Goal: Use online tool/utility: Utilize a website feature to perform a specific function

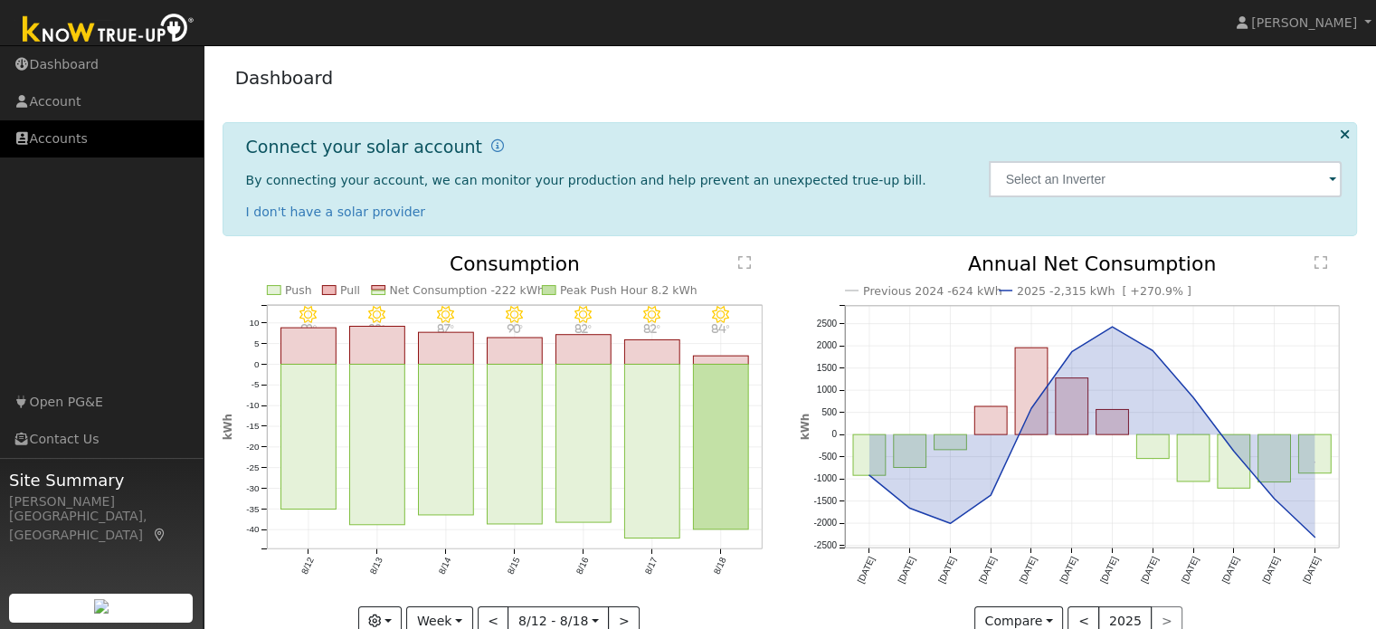
click at [69, 147] on link "Accounts" at bounding box center [102, 138] width 204 height 37
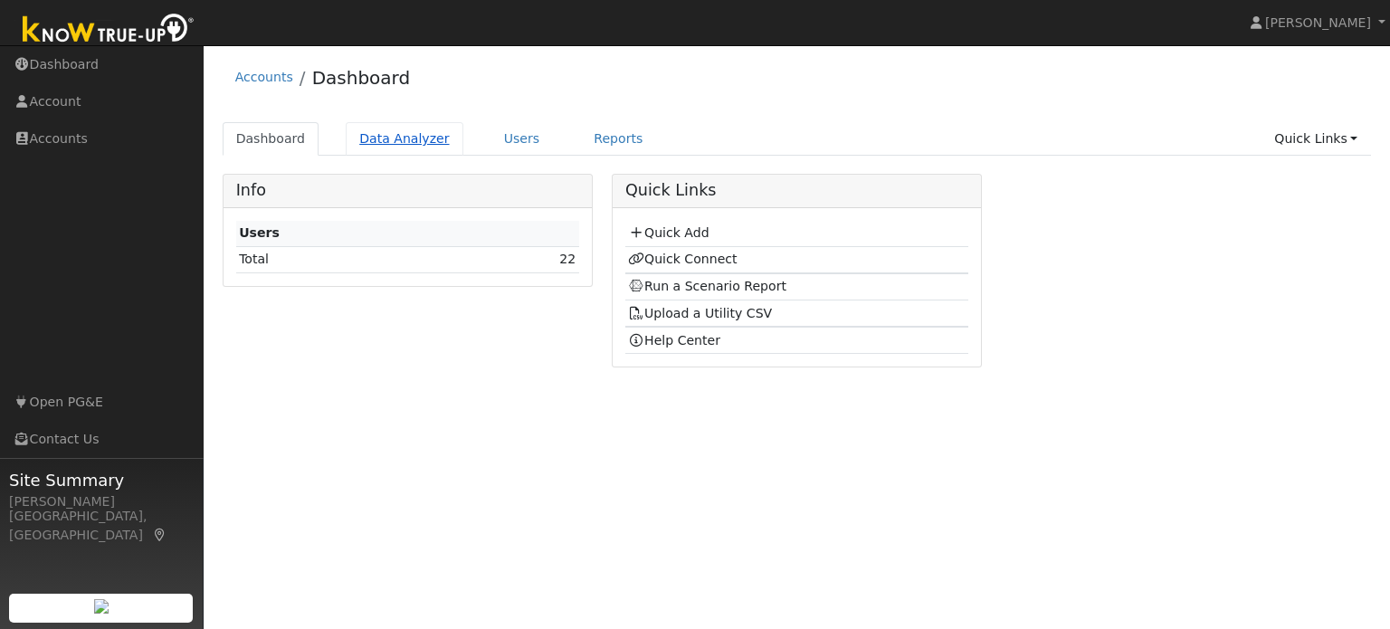
click at [373, 149] on link "Data Analyzer" at bounding box center [405, 138] width 118 height 33
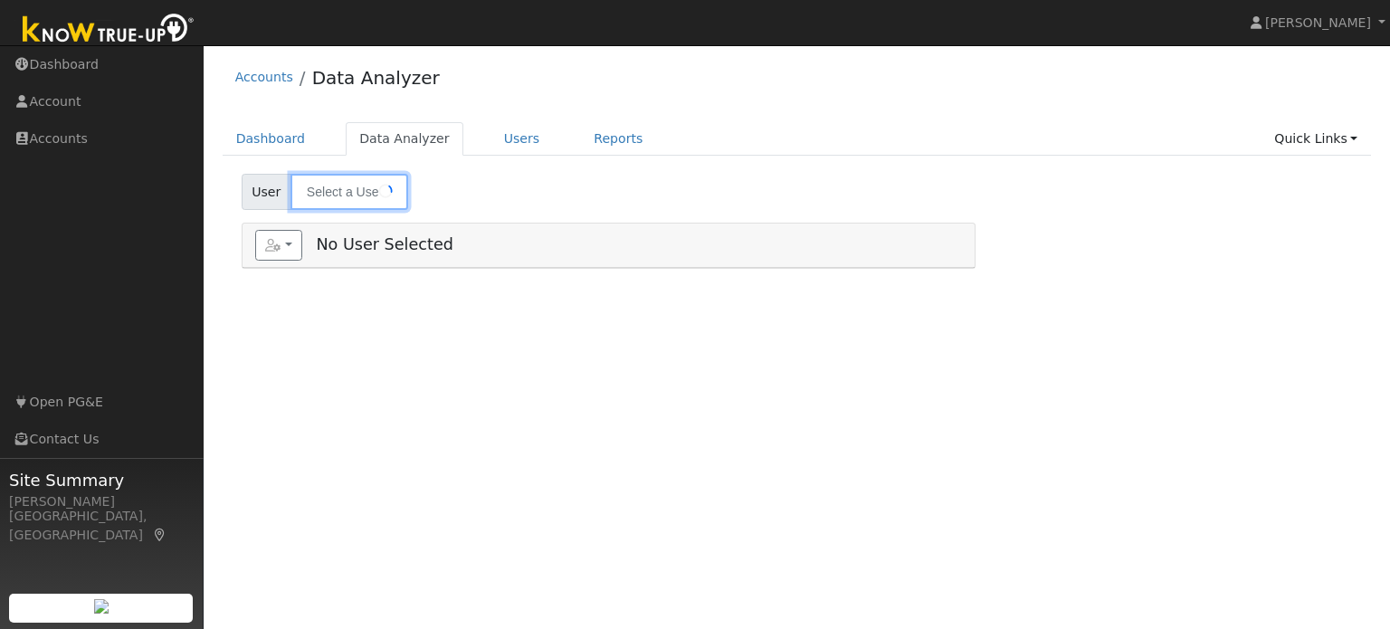
type input "[PERSON_NAME]"
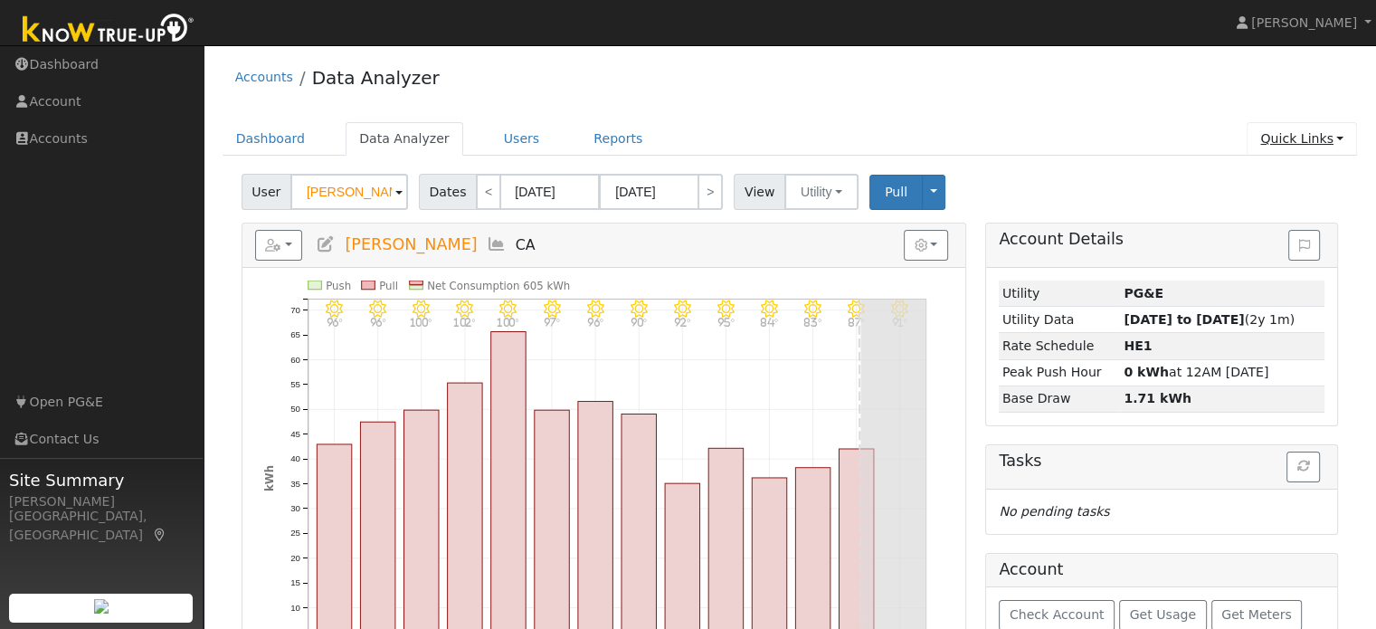
click at [1348, 137] on link "Quick Links" at bounding box center [1302, 138] width 110 height 33
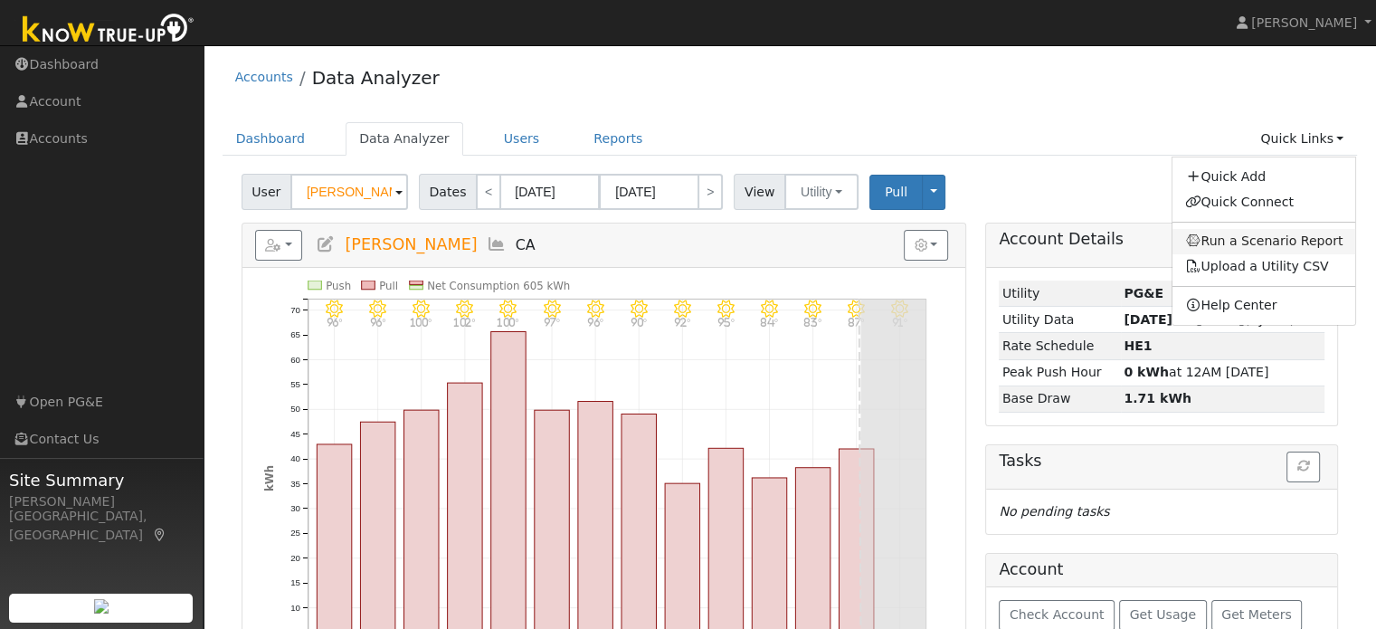
click at [1325, 245] on link "Run a Scenario Report" at bounding box center [1265, 241] width 184 height 25
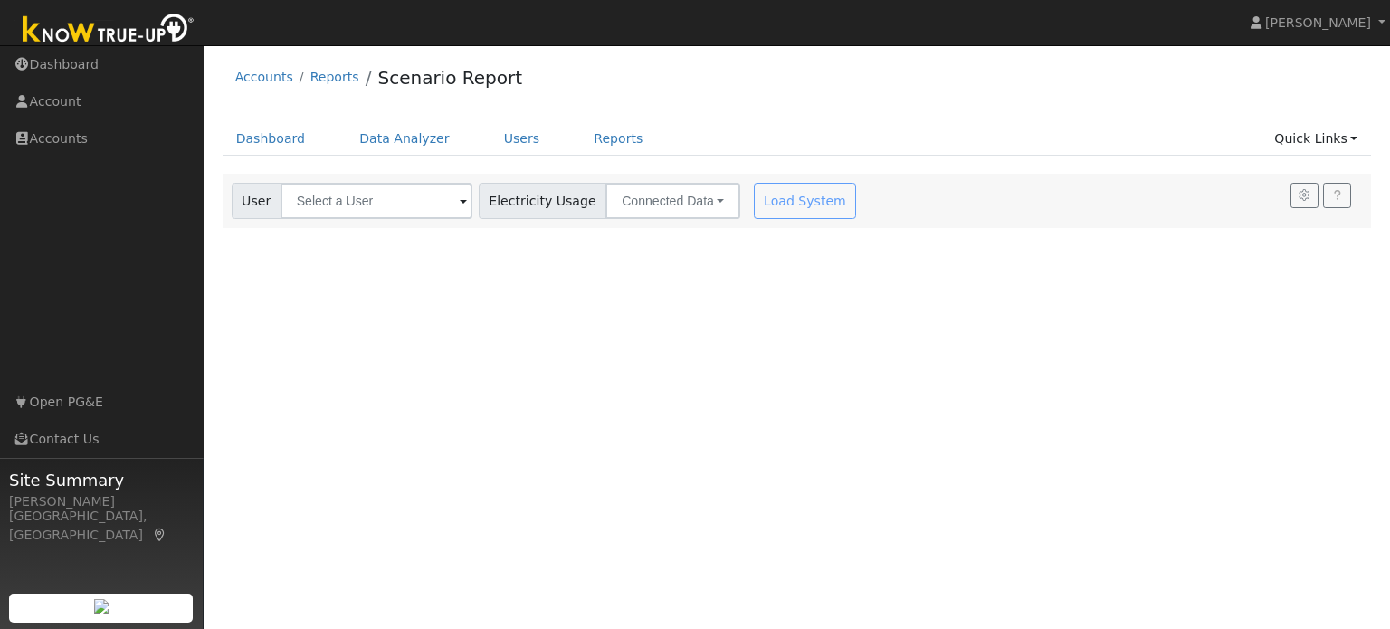
click at [366, 220] on div "User Account Select an Ac... Electricity Usage Connected Data Connected Data Es…" at bounding box center [797, 201] width 1149 height 54
click at [398, 198] on input "text" at bounding box center [377, 201] width 192 height 36
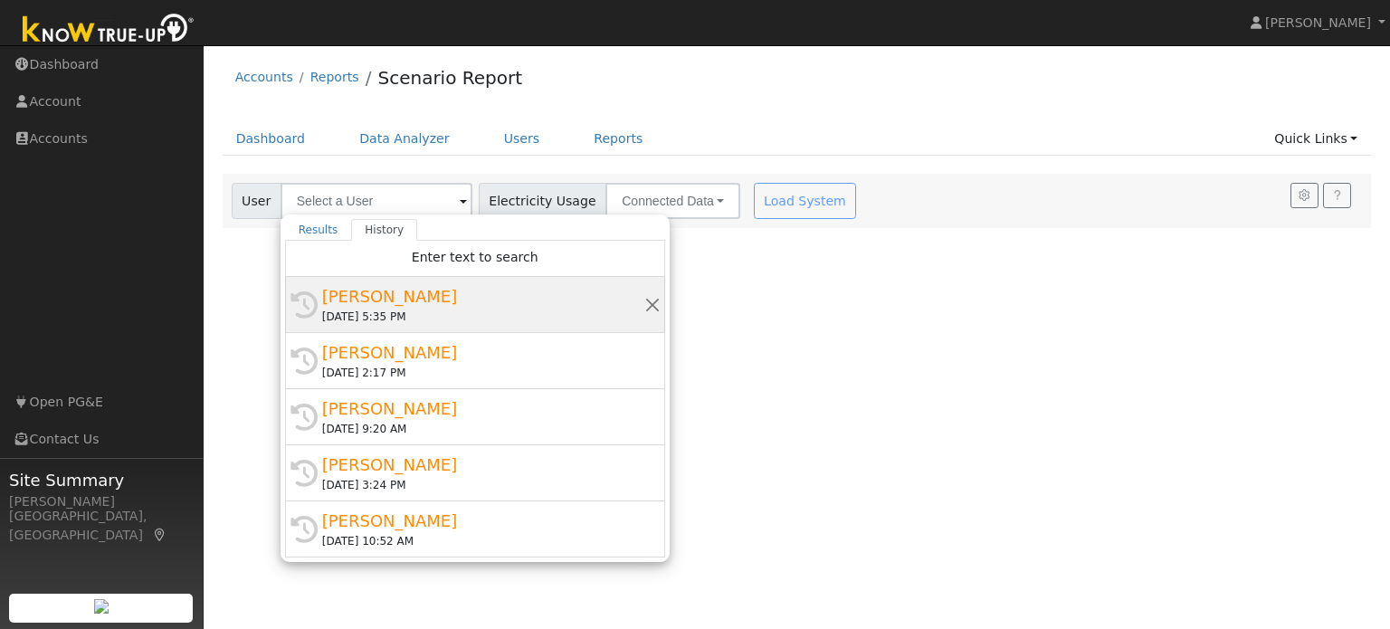
click at [390, 291] on div "[PERSON_NAME]" at bounding box center [483, 296] width 322 height 24
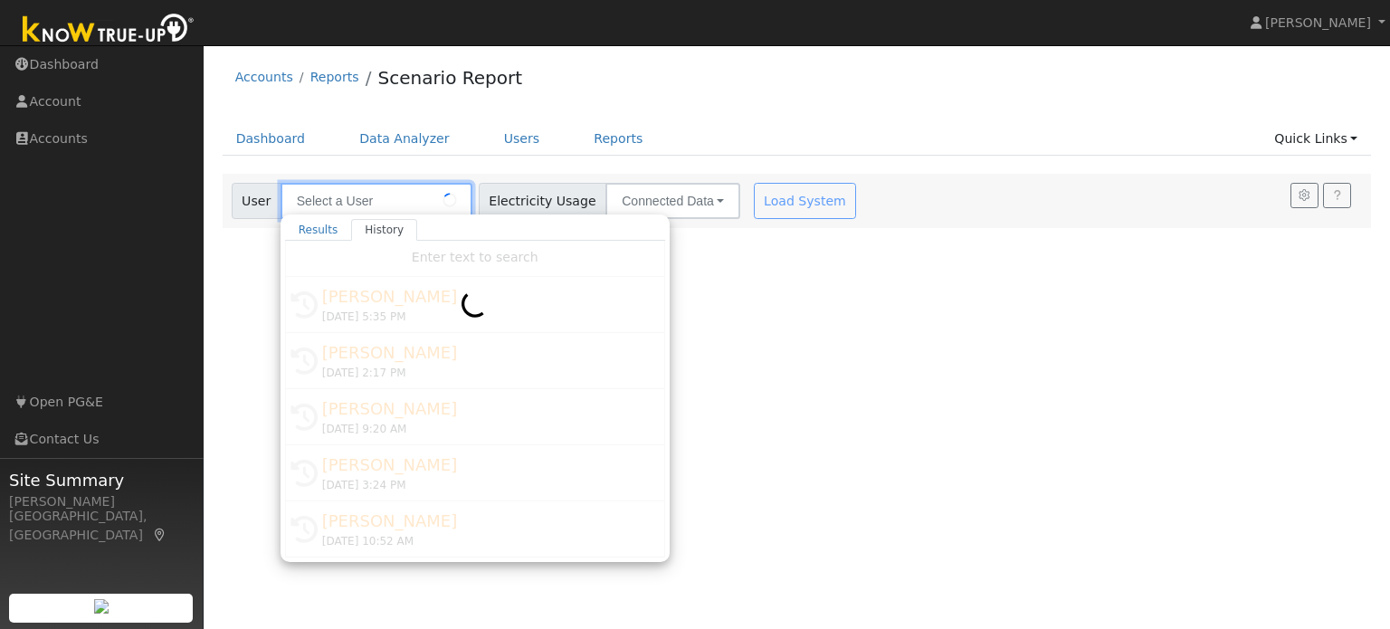
type input "Aimee Cambra"
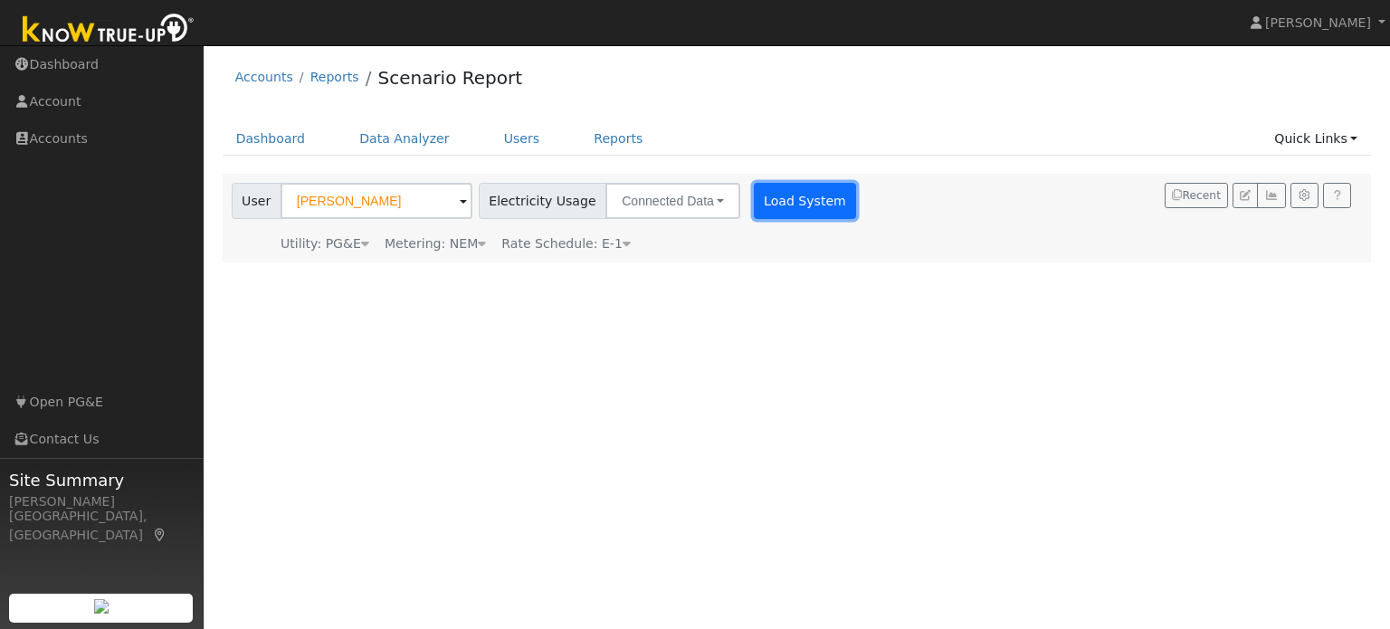
click at [797, 211] on button "Load System" at bounding box center [805, 201] width 103 height 36
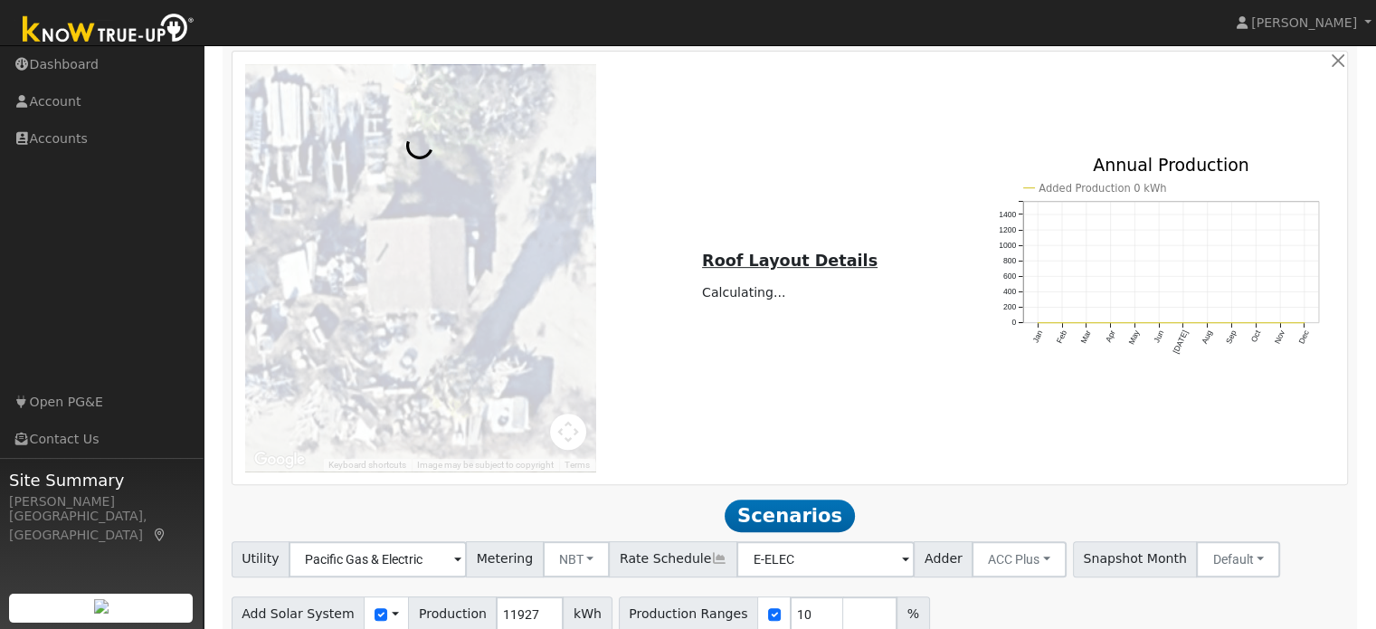
scroll to position [751, 0]
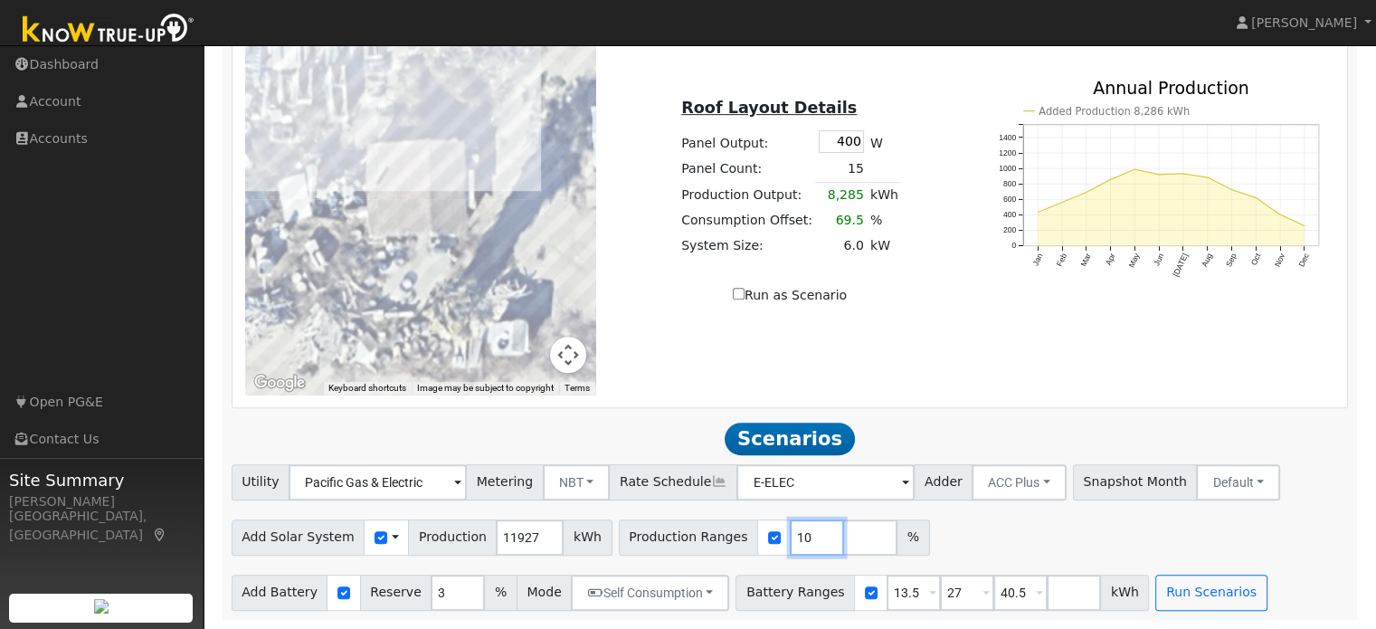
drag, startPoint x: 779, startPoint y: 535, endPoint x: 710, endPoint y: 560, distance: 73.3
click at [710, 560] on div "Utility Pacific Gas & Electric Metering NBT NEM NBT Rate Schedule E-ELEC Adder …" at bounding box center [790, 537] width 1137 height 147
type input "140"
type input "150"
type input "160"
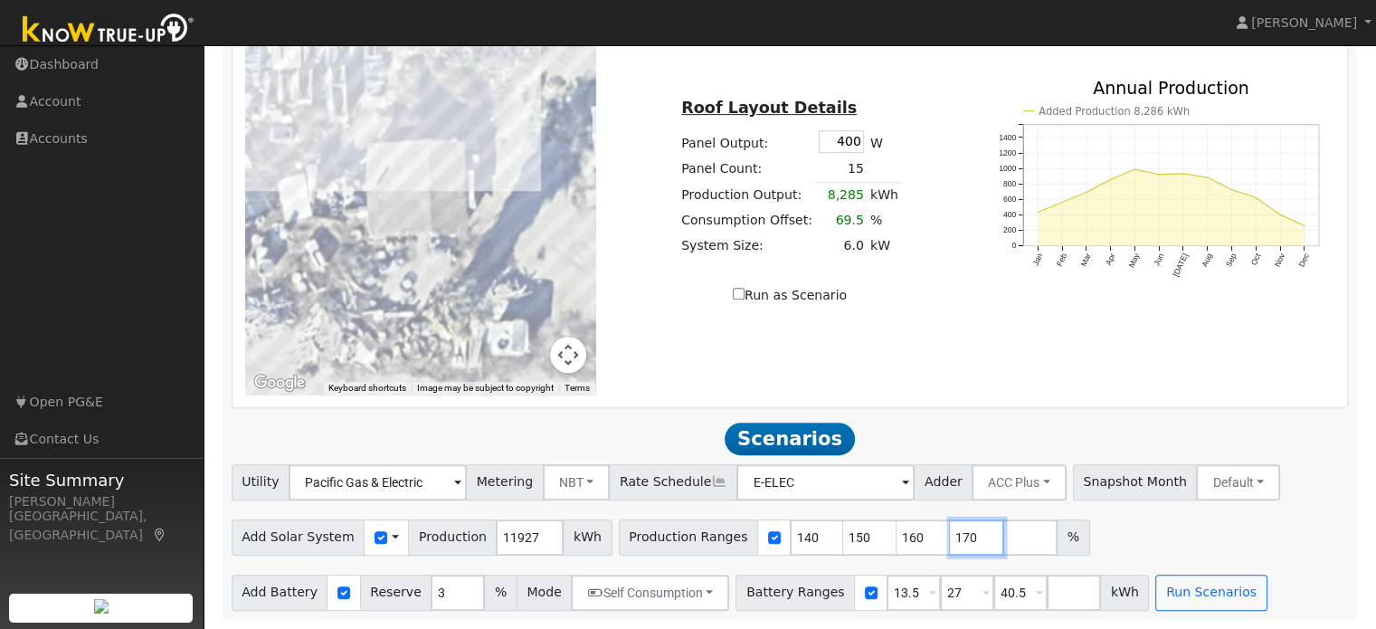
type input "170"
type input "180"
click at [1156, 590] on button "Run Scenarios" at bounding box center [1211, 593] width 111 height 36
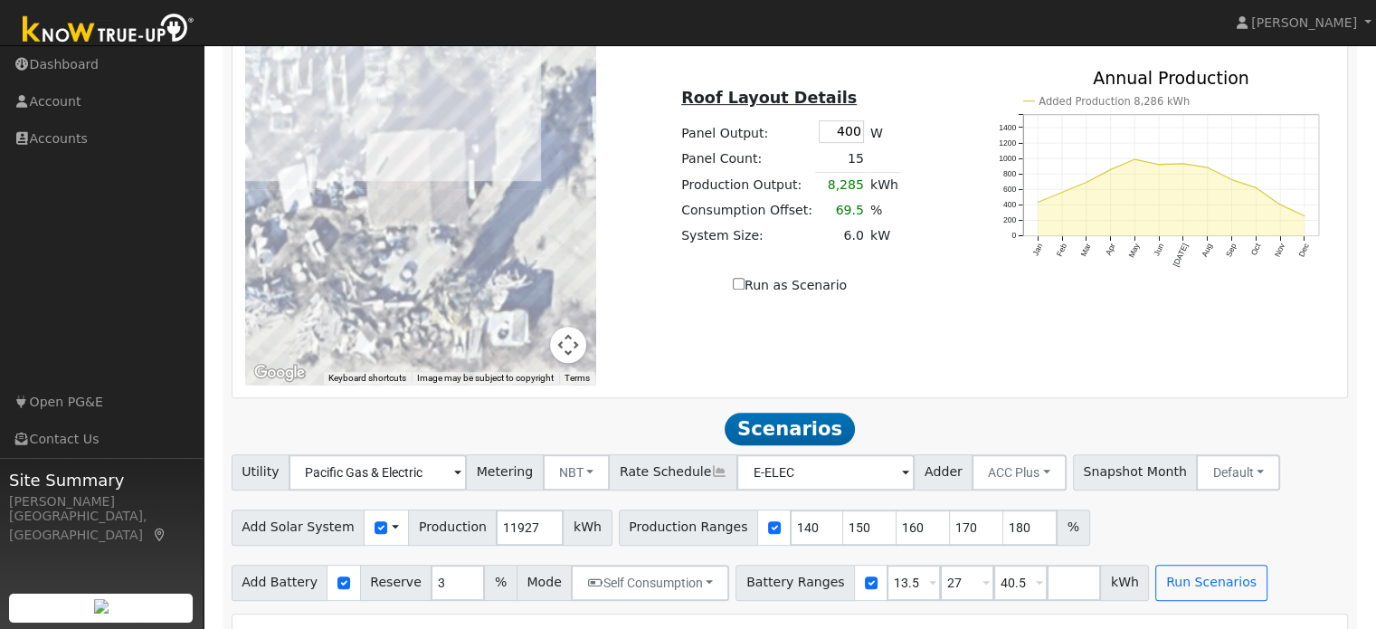
scroll to position [1118, 0]
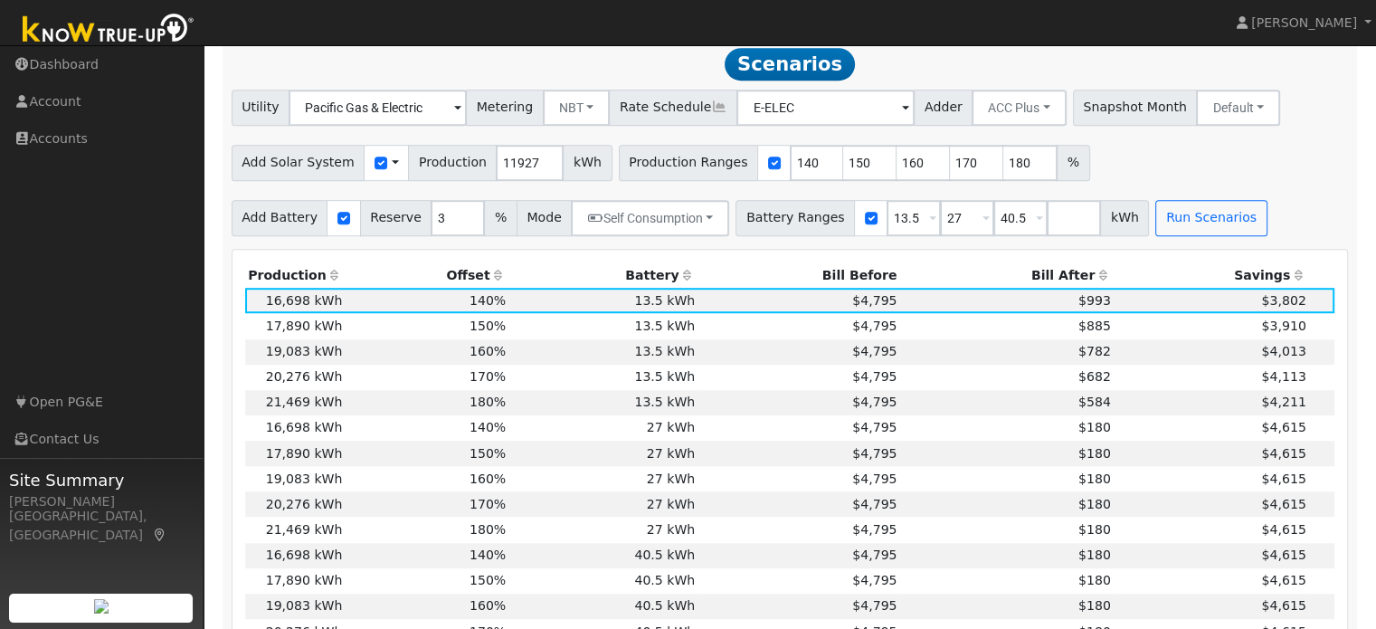
click at [1042, 284] on th "Bill After" at bounding box center [1007, 274] width 214 height 25
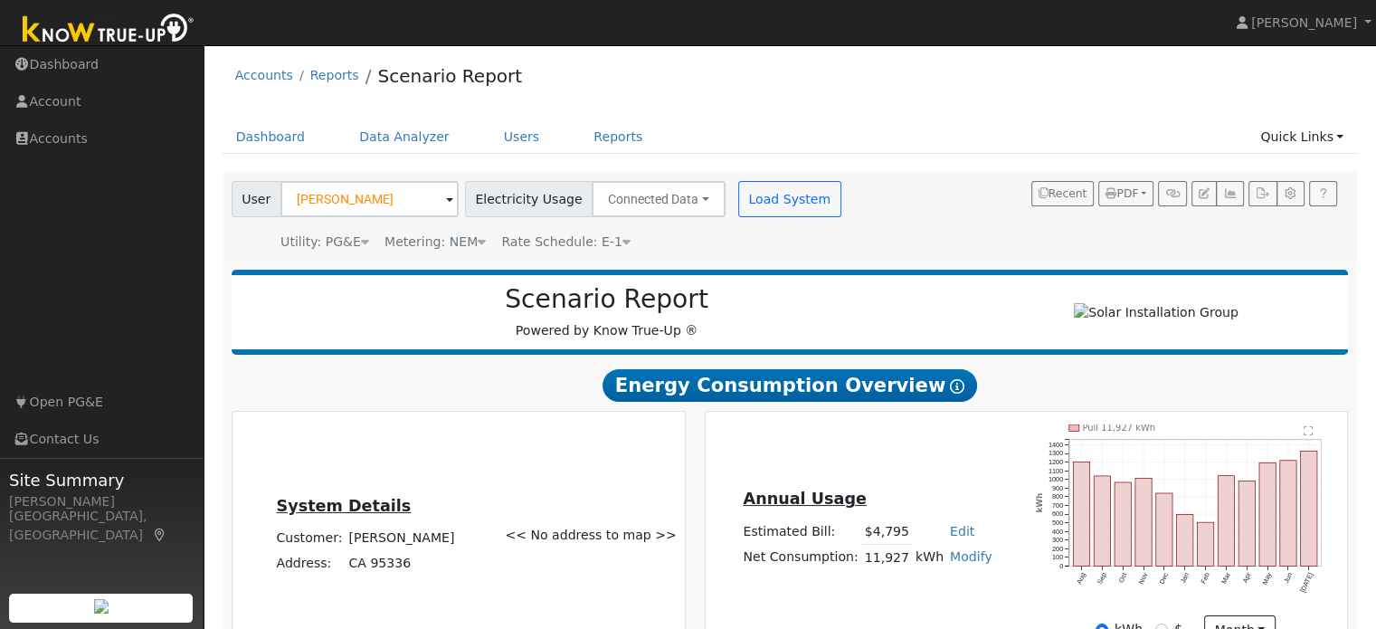
scroll to position [0, 0]
